Goal: Find contact information: Find contact information

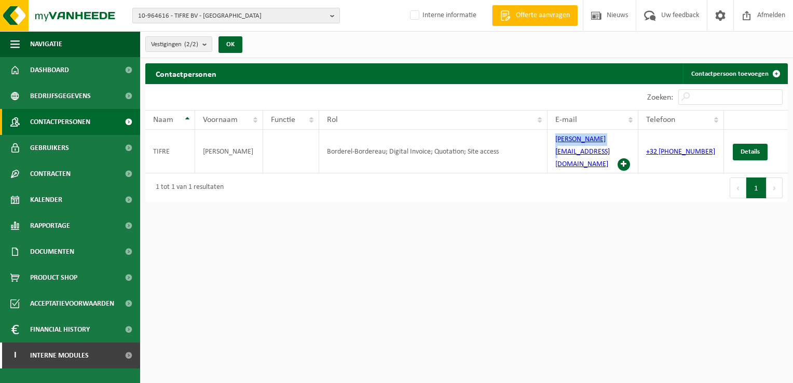
click at [330, 20] on b "button" at bounding box center [334, 15] width 9 height 15
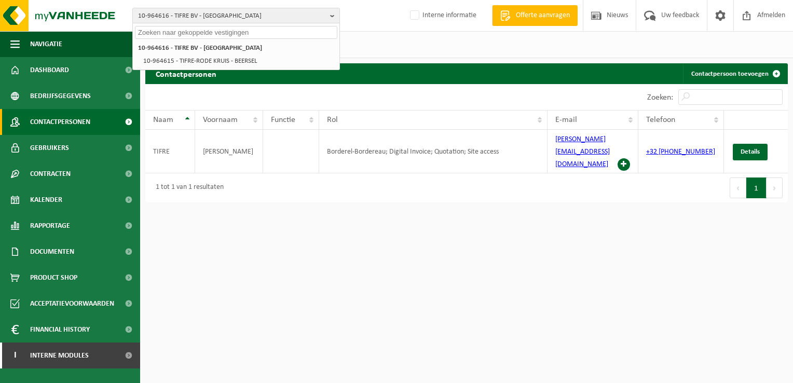
click at [204, 36] on input "text" at bounding box center [236, 32] width 202 height 13
paste input "10-946668"
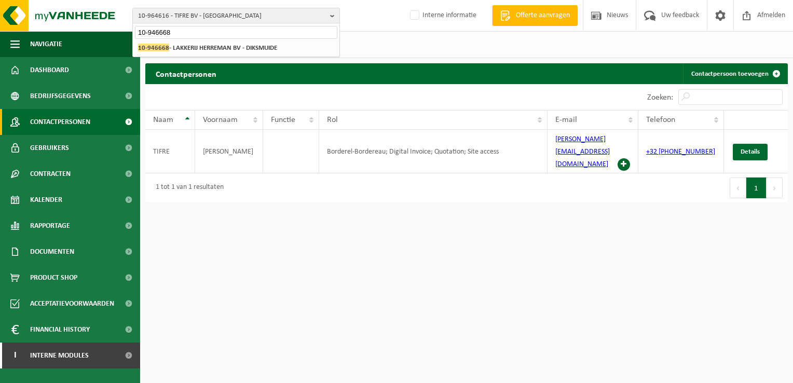
type input "10-946668"
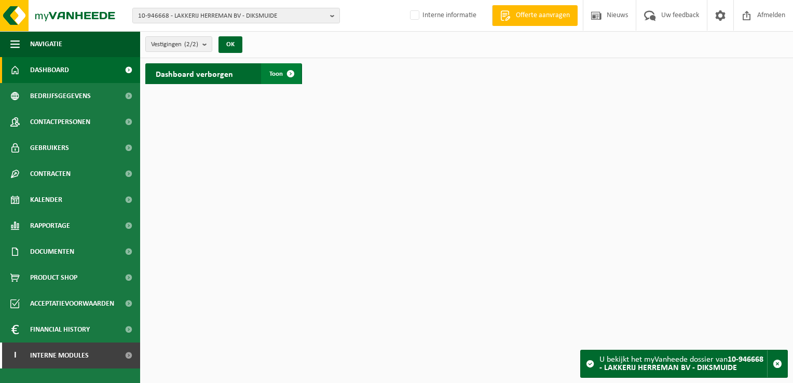
click at [287, 75] on span at bounding box center [290, 73] width 21 height 21
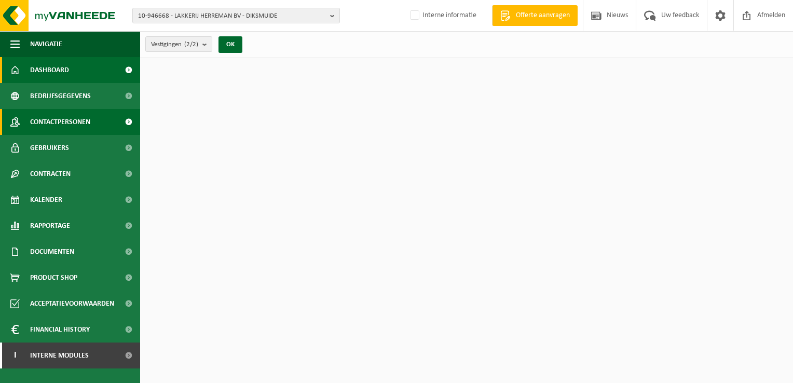
click at [78, 121] on span "Contactpersonen" at bounding box center [60, 122] width 60 height 26
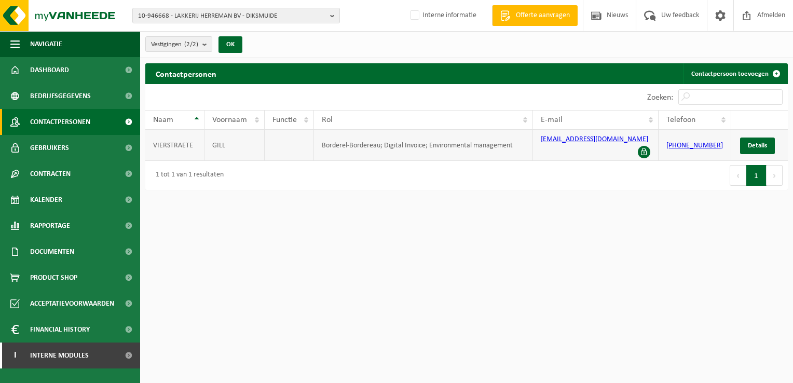
drag, startPoint x: 535, startPoint y: 148, endPoint x: 631, endPoint y: 147, distance: 95.5
click at [631, 147] on tr "VIERSTRAETE GILL Borderel-Bordereau; Digital Invoice; Environmental management …" at bounding box center [466, 145] width 642 height 31
copy tr "gill.vierstraete@de-linde.com"
drag, startPoint x: 365, startPoint y: 231, endPoint x: 442, endPoint y: 242, distance: 78.1
click at [371, 235] on html "10-946668 - LAKKERIJ HERREMAN BV - DIKSMUIDE 10-946668 - LAKKERIJ HERREMAN BV -…" at bounding box center [396, 191] width 793 height 383
